Goal: Find specific page/section: Find specific page/section

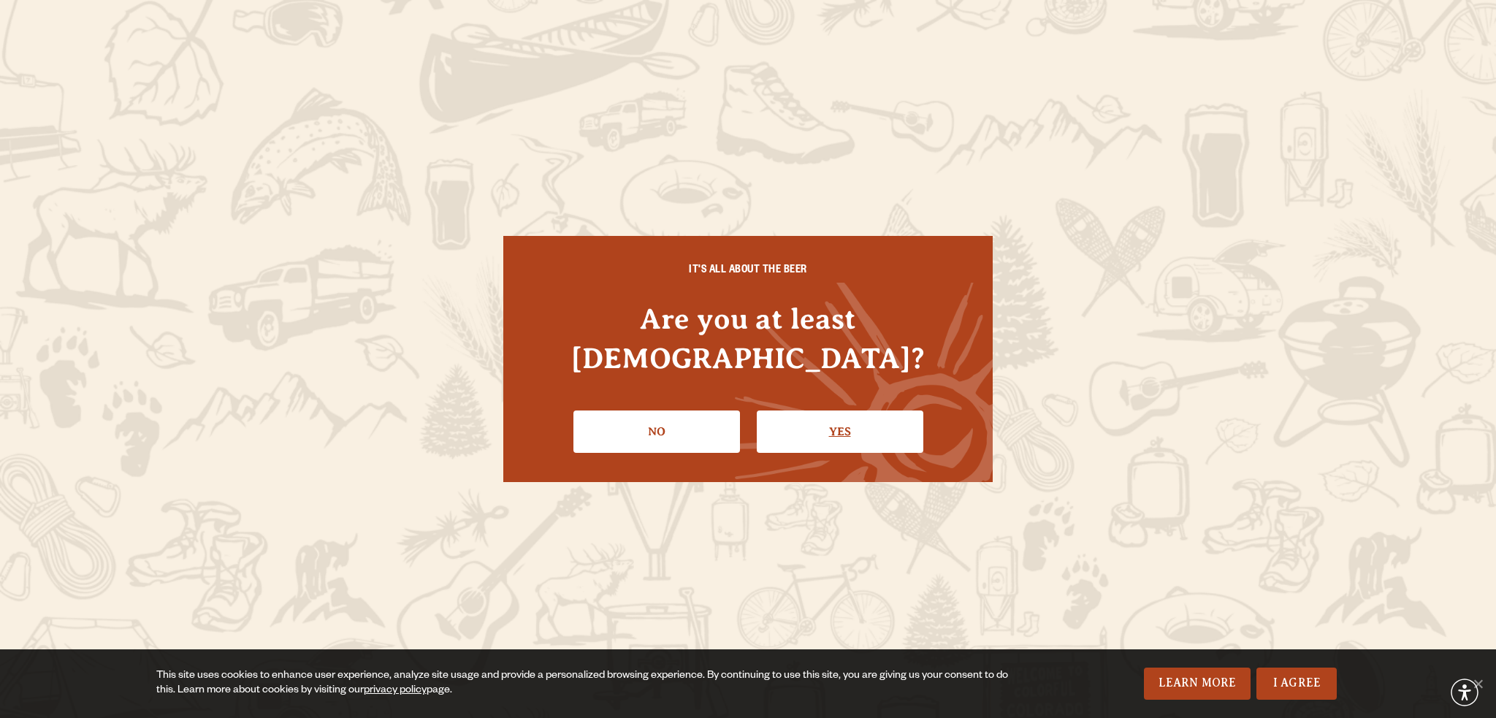
click at [815, 412] on link "Yes" at bounding box center [840, 432] width 167 height 42
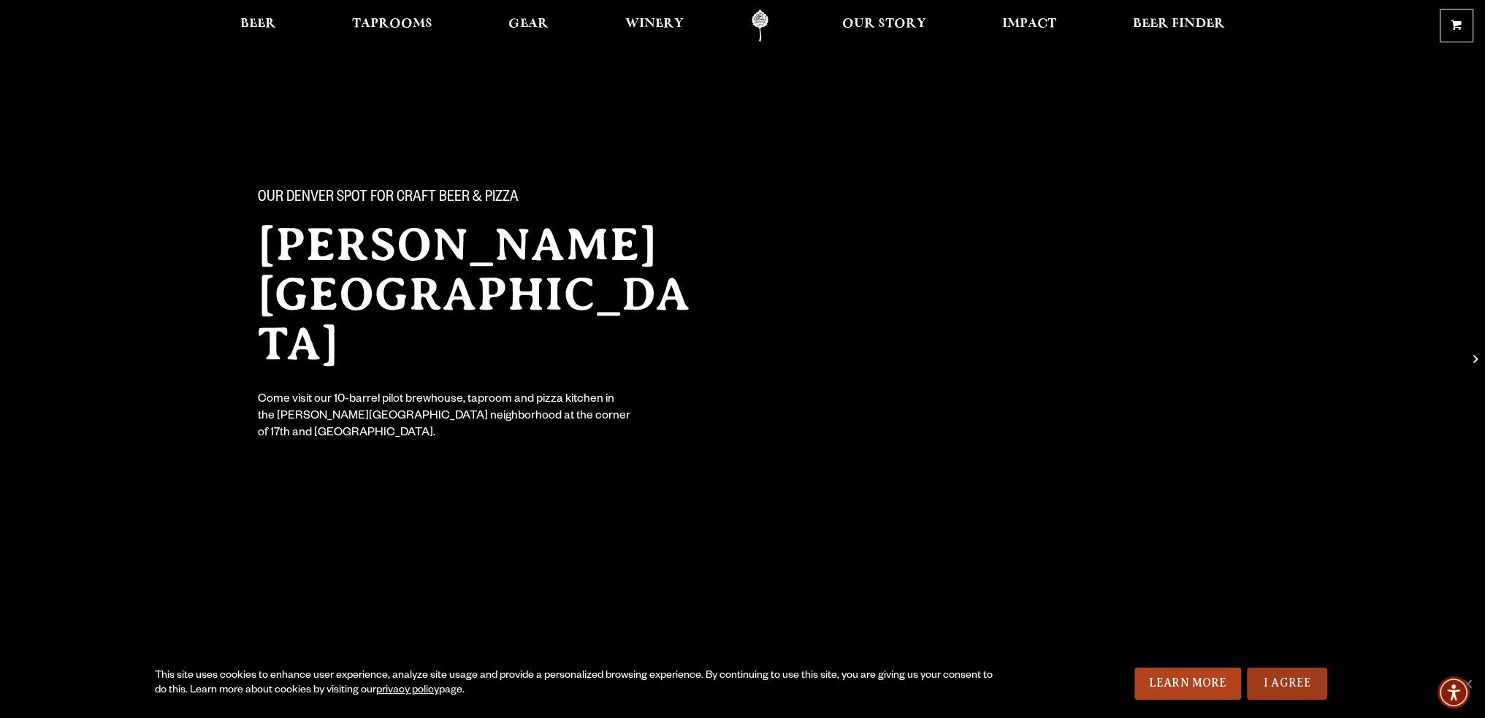
click at [1263, 685] on link "I Agree" at bounding box center [1287, 684] width 80 height 32
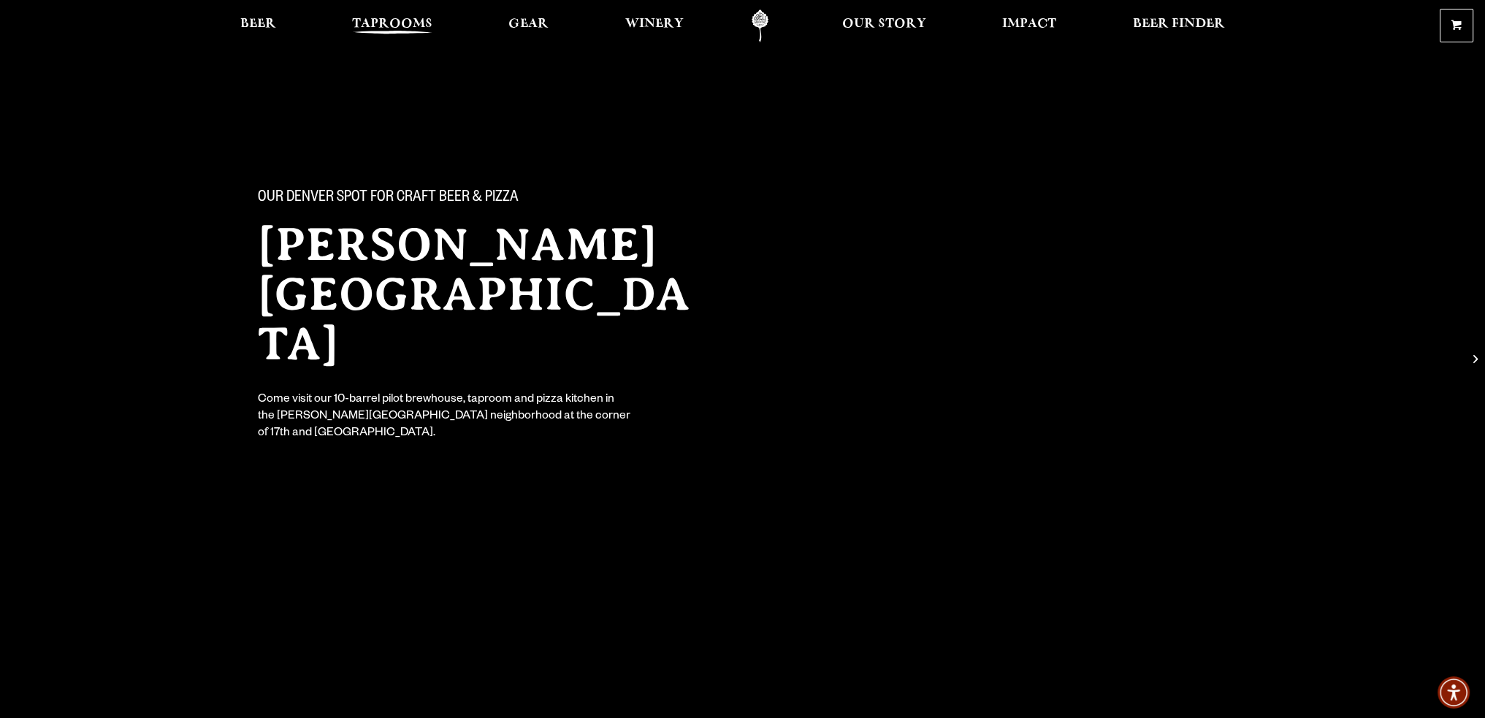
click at [389, 20] on span "Taprooms" at bounding box center [392, 24] width 80 height 12
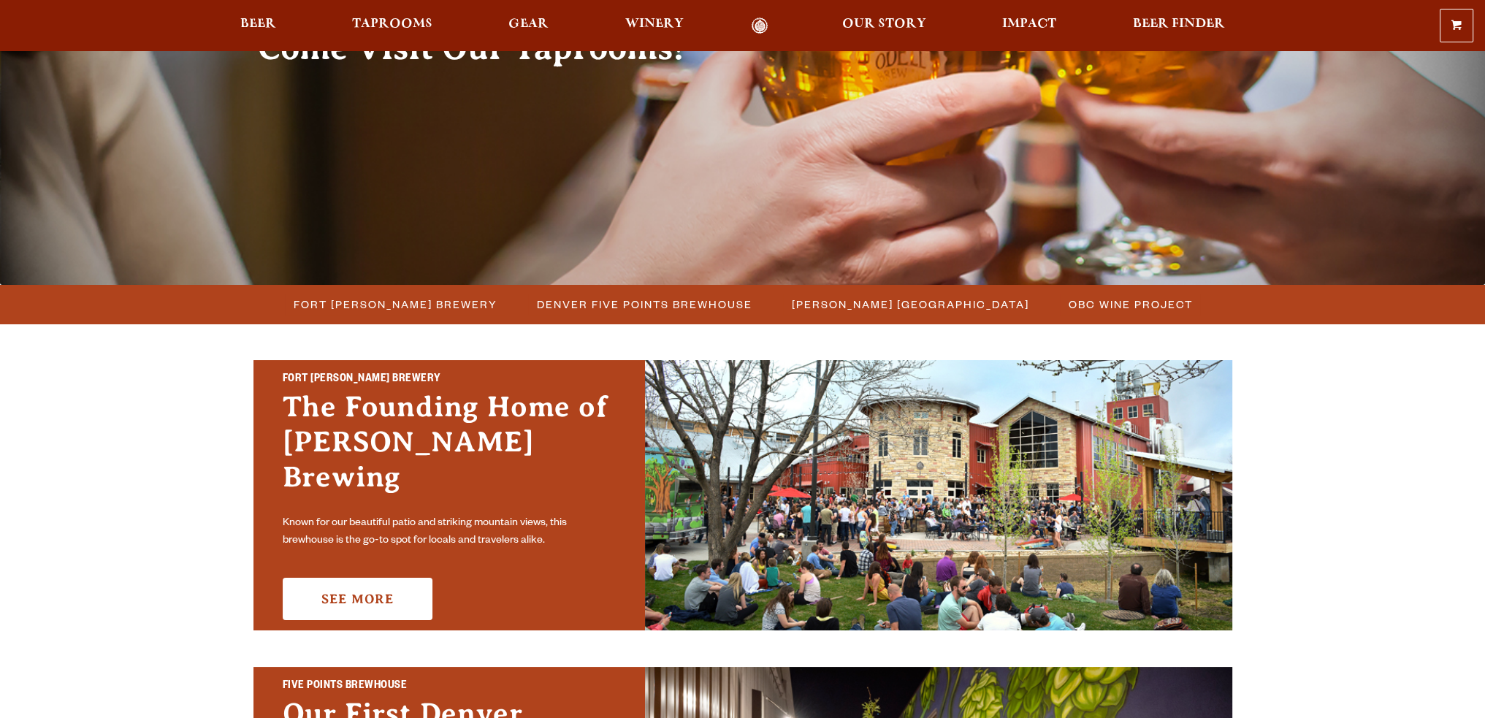
scroll to position [340, 0]
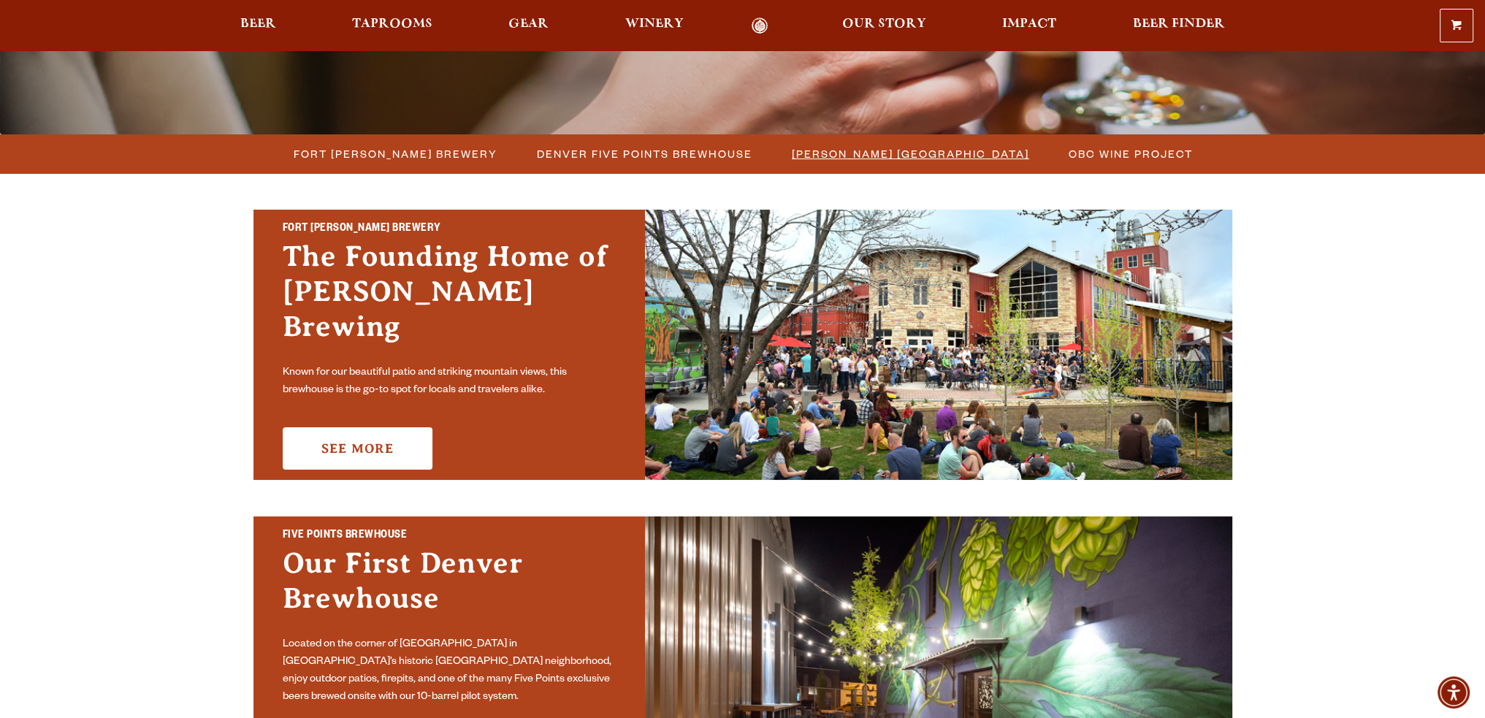
click at [935, 163] on span "[PERSON_NAME] [GEOGRAPHIC_DATA]" at bounding box center [910, 153] width 237 height 21
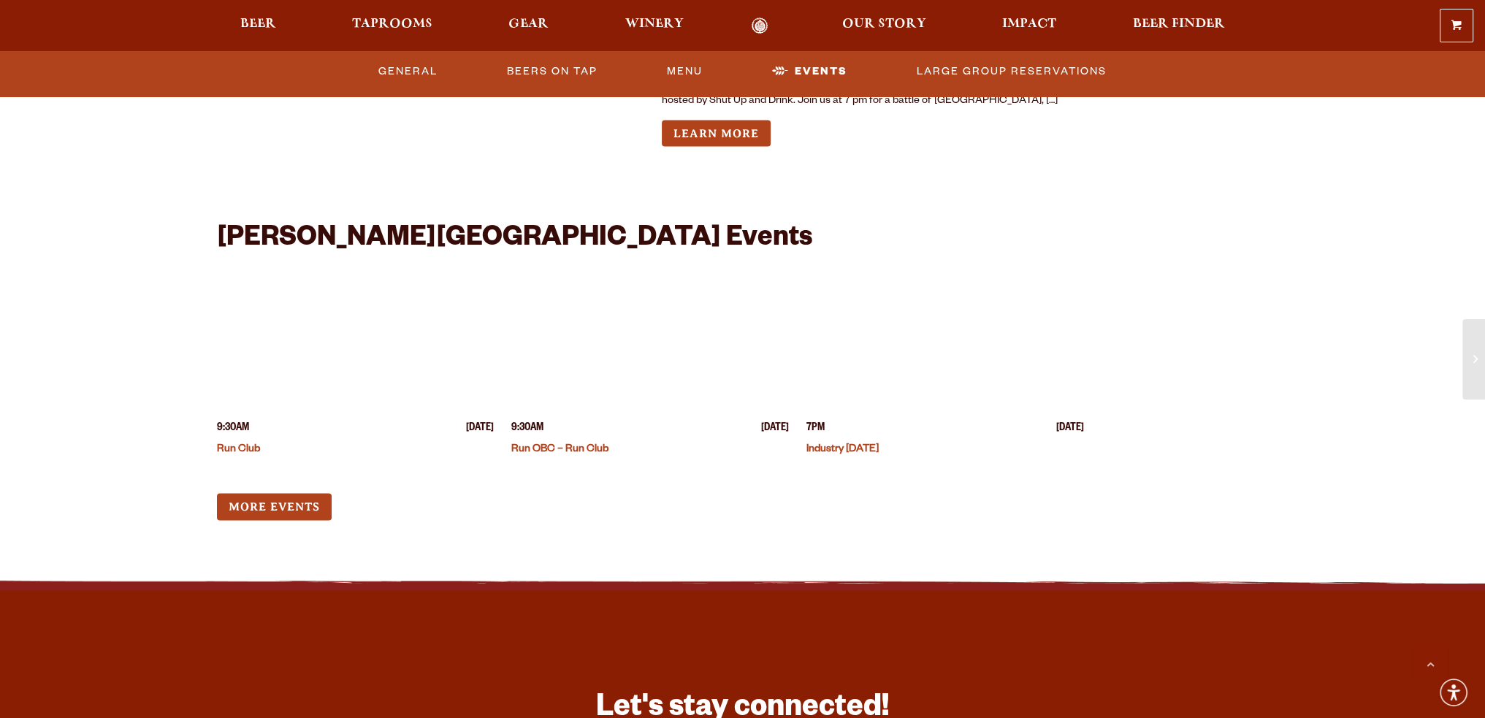
scroll to position [3580, 0]
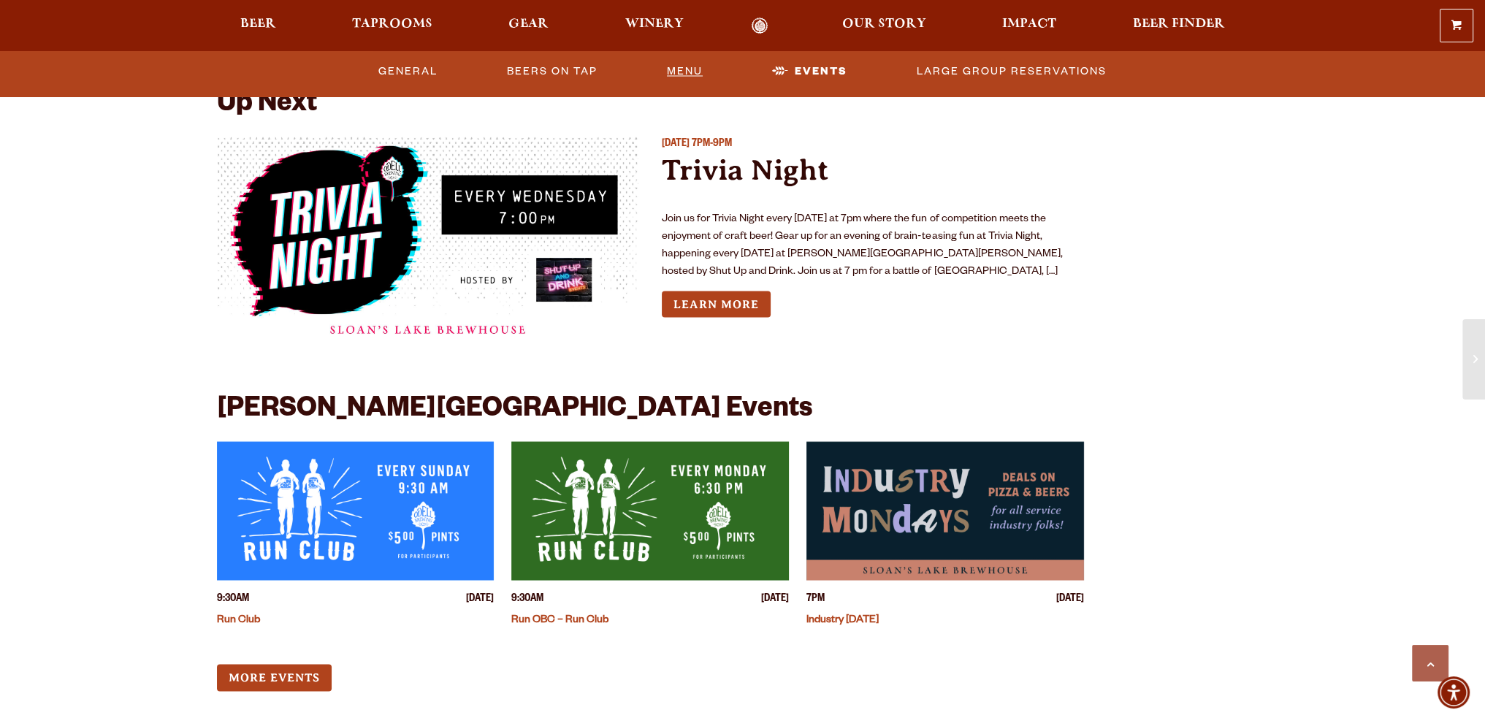
click at [682, 72] on link "Menu" at bounding box center [684, 72] width 47 height 34
